Goal: Transaction & Acquisition: Purchase product/service

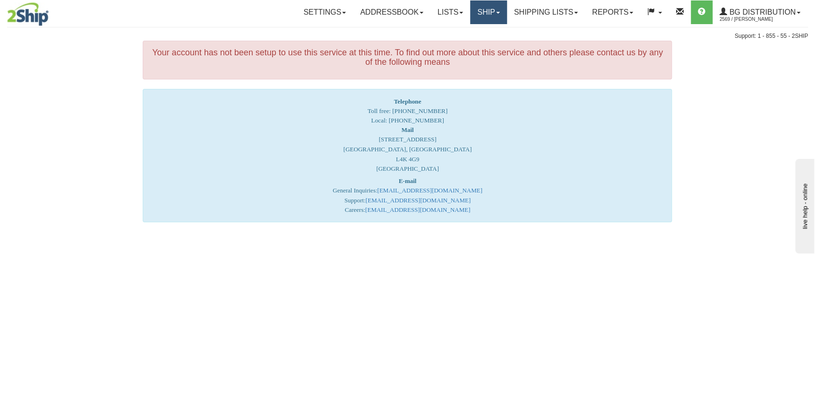
click at [488, 10] on link "Ship" at bounding box center [488, 12] width 36 height 24
click at [479, 25] on ul "Ship Screen" at bounding box center [470, 33] width 76 height 18
click at [478, 33] on div "Support: 1 - 855 - 55 - 2SHIP" at bounding box center [407, 36] width 801 height 8
click at [484, 19] on link "Ship" at bounding box center [488, 12] width 36 height 24
click at [481, 33] on link "Ship Screen" at bounding box center [469, 33] width 75 height 12
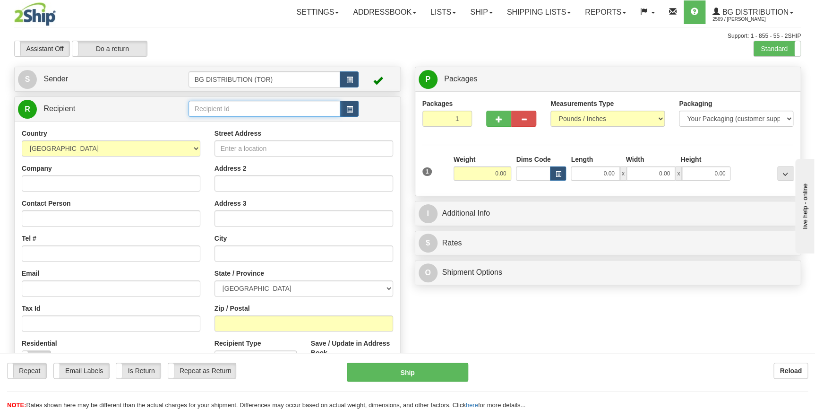
click at [225, 116] on input "text" at bounding box center [265, 109] width 152 height 16
click at [242, 122] on div "BG DISTRIBUTION (MON)" at bounding box center [262, 124] width 143 height 10
type input "BG DISTRIBUTION (MON)"
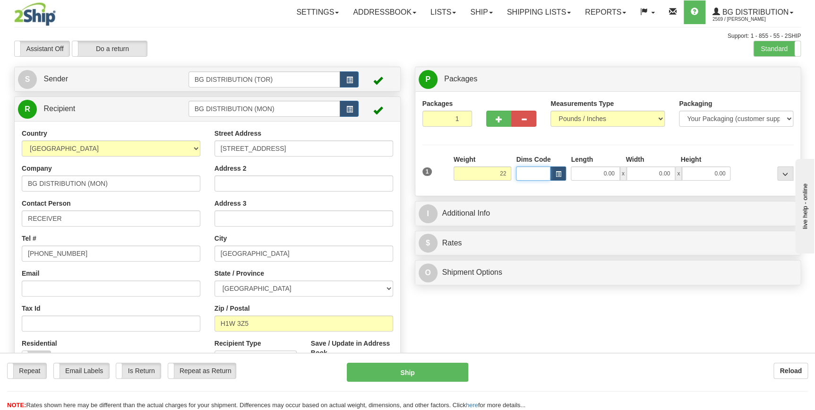
type input "22.00"
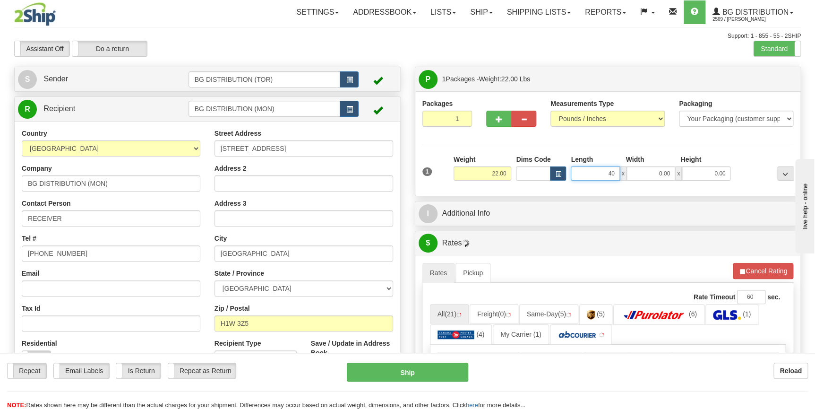
type input "40.00"
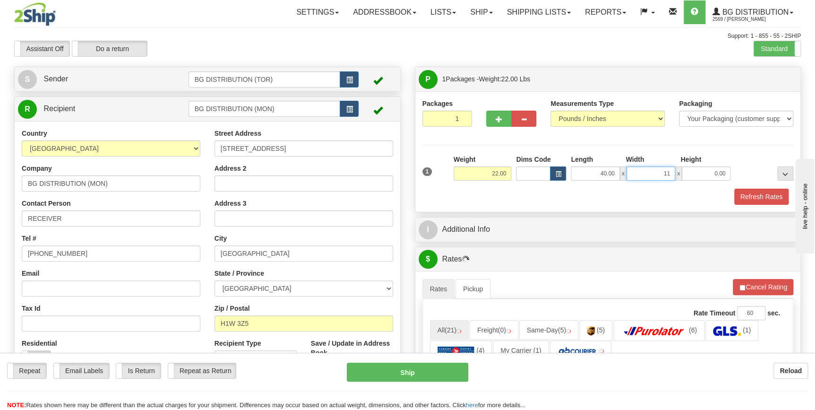
type input "11.00"
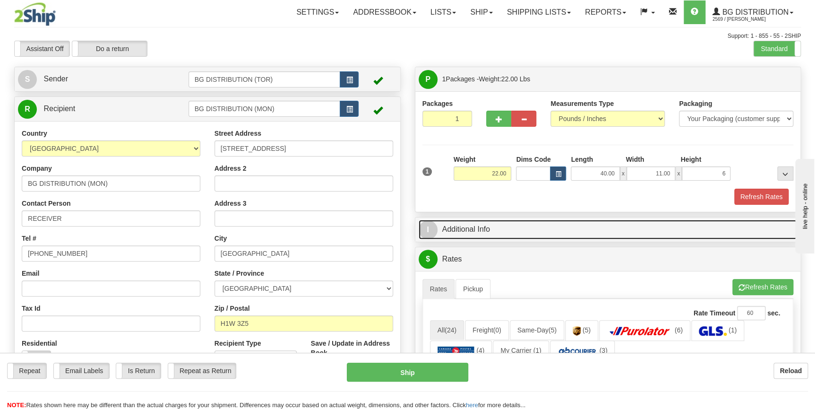
type input "6.00"
click at [537, 233] on link "I Additional Info" at bounding box center [608, 229] width 379 height 19
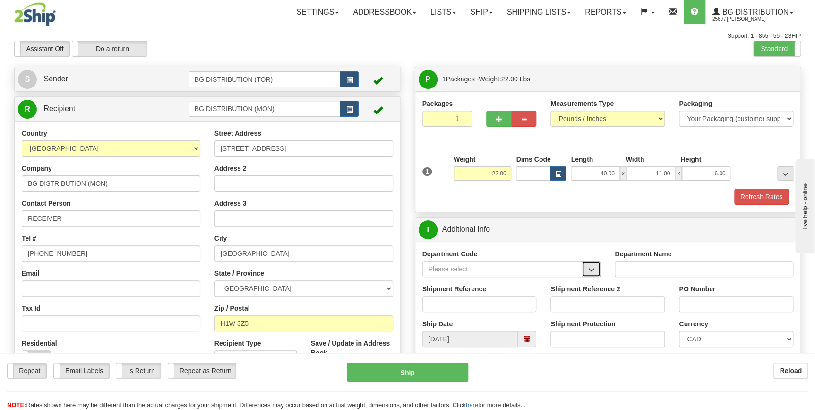
click at [594, 267] on span "button" at bounding box center [591, 270] width 7 height 6
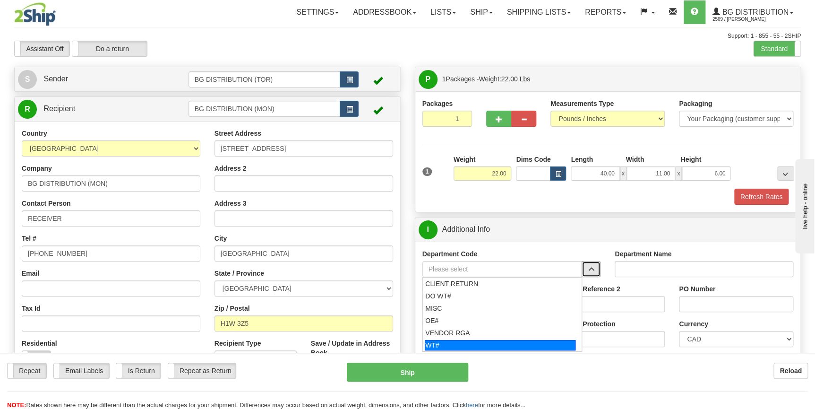
click at [466, 350] on div "WT#" at bounding box center [500, 345] width 151 height 10
type input "WT#"
type input "WAREHOUSE TRANSFERS"
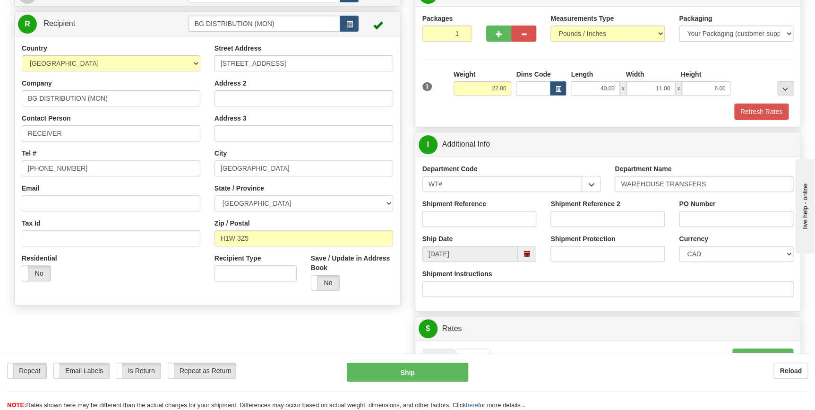
scroll to position [86, 0]
click at [453, 223] on input "Shipment Reference" at bounding box center [480, 218] width 114 height 16
type input "164958-00"
type input "m"
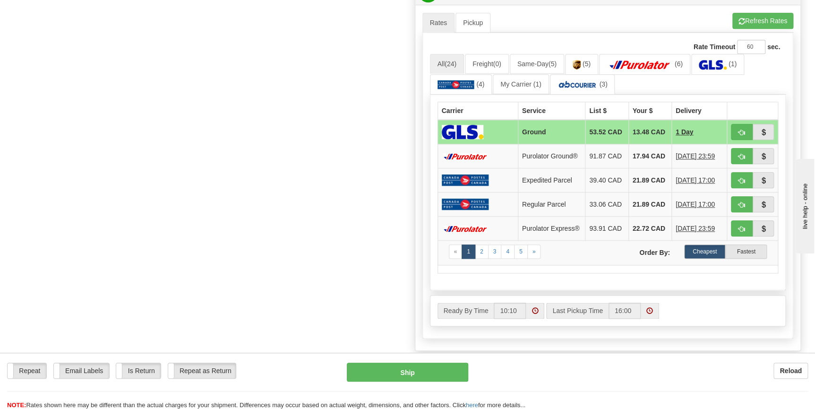
scroll to position [430, 0]
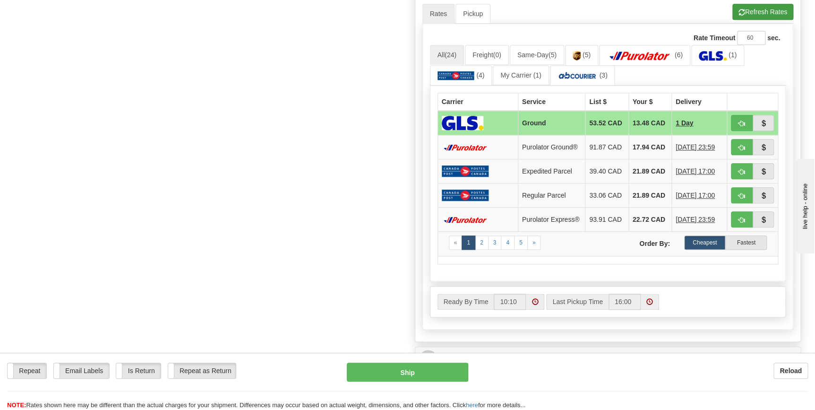
type input "MTL"
click at [764, 13] on button "Refresh Rates" at bounding box center [763, 12] width 61 height 16
